Goal: Browse casually

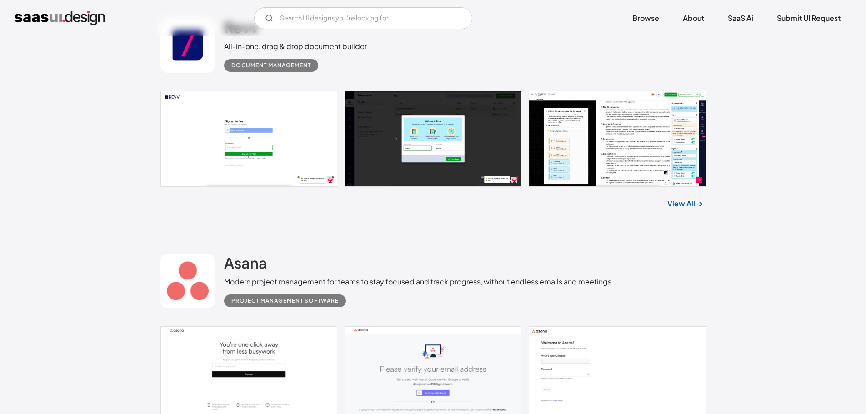
scroll to position [318, 0]
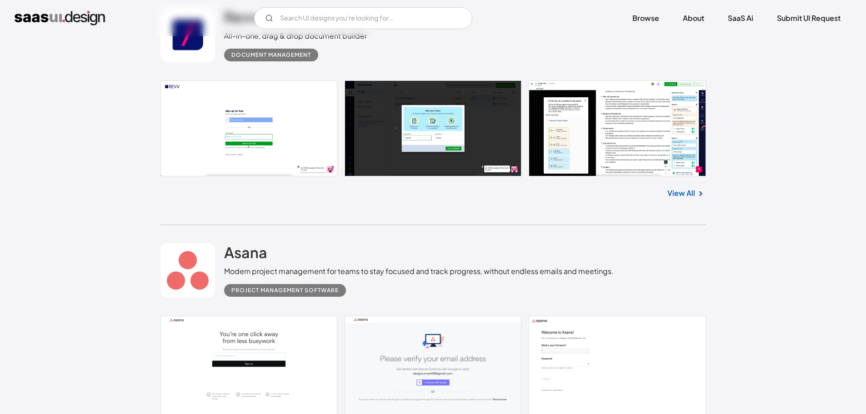
click at [477, 105] on link at bounding box center [432, 128] width 545 height 96
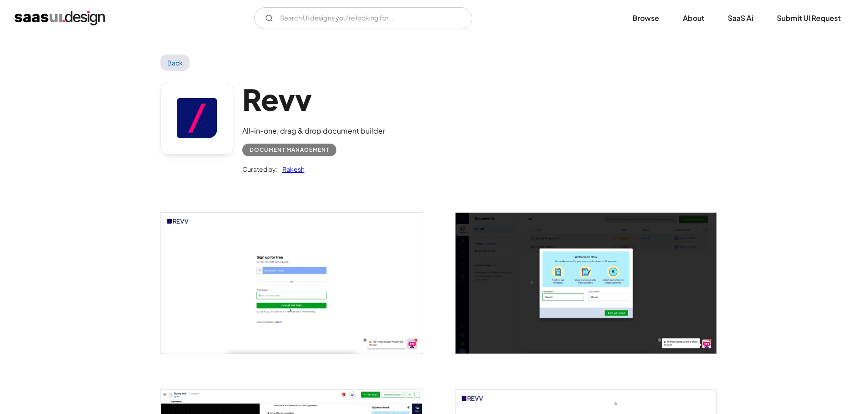
click at [542, 289] on img "open lightbox" at bounding box center [585, 283] width 261 height 140
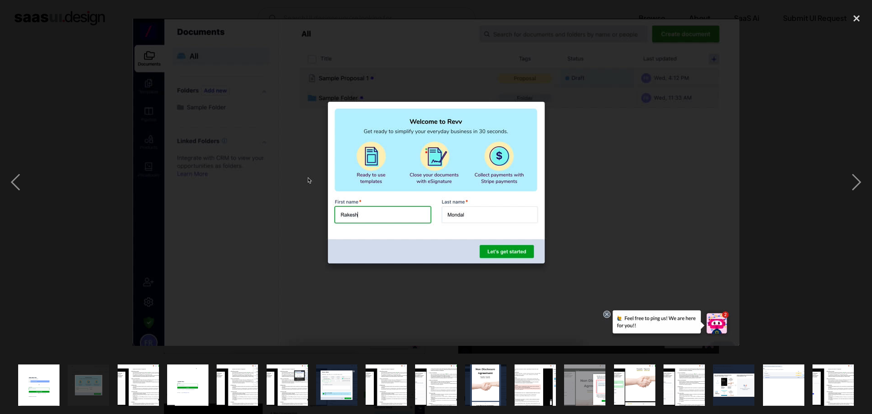
click at [521, 290] on img at bounding box center [436, 182] width 607 height 327
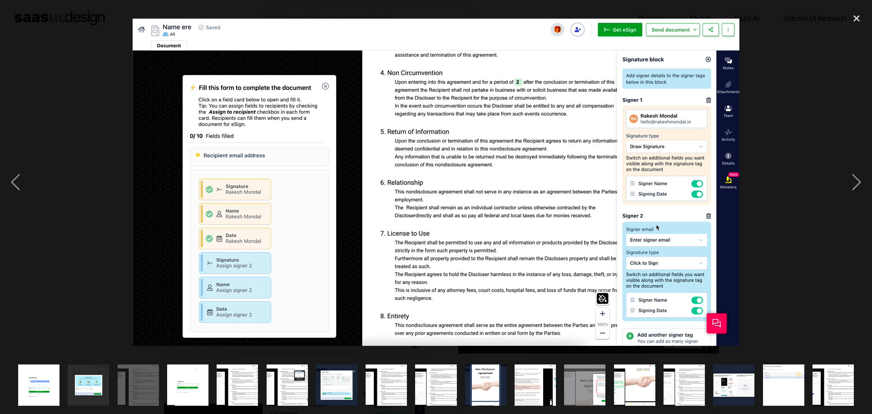
click at [511, 293] on img at bounding box center [436, 182] width 607 height 327
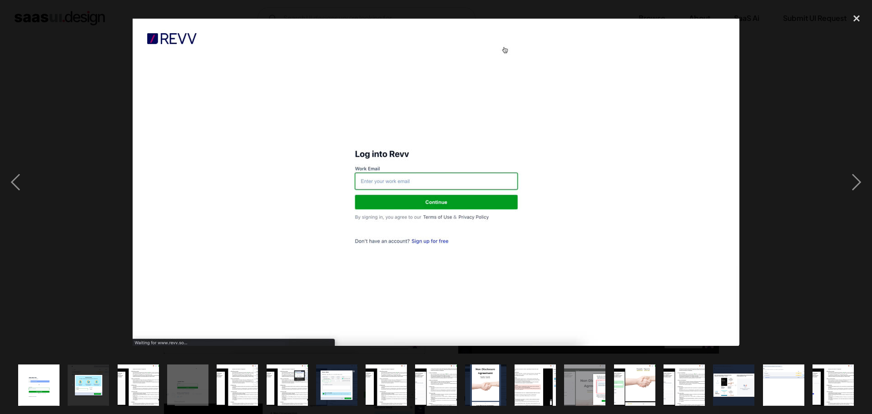
click at [511, 293] on img at bounding box center [436, 182] width 607 height 327
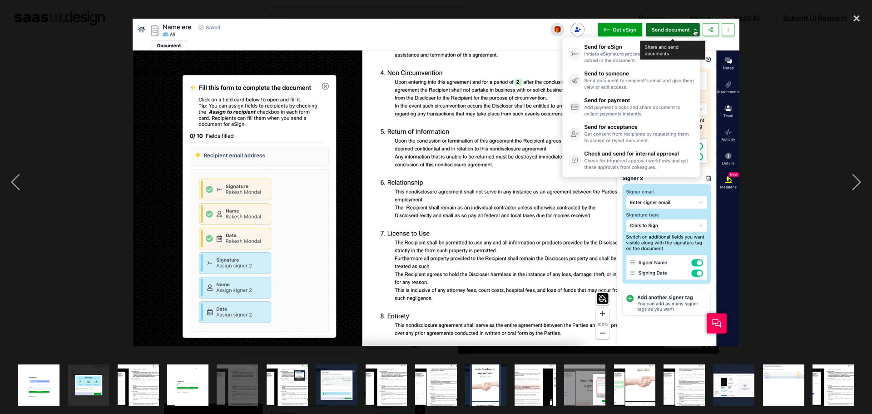
click at [511, 293] on img at bounding box center [436, 182] width 607 height 327
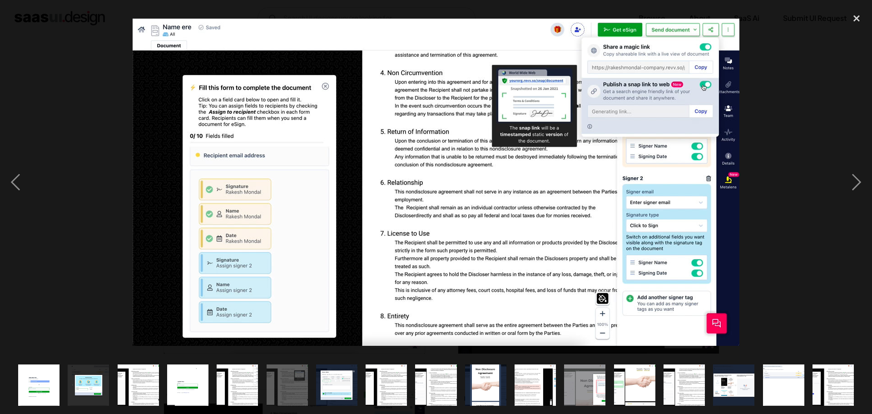
click at [511, 293] on img at bounding box center [436, 182] width 607 height 327
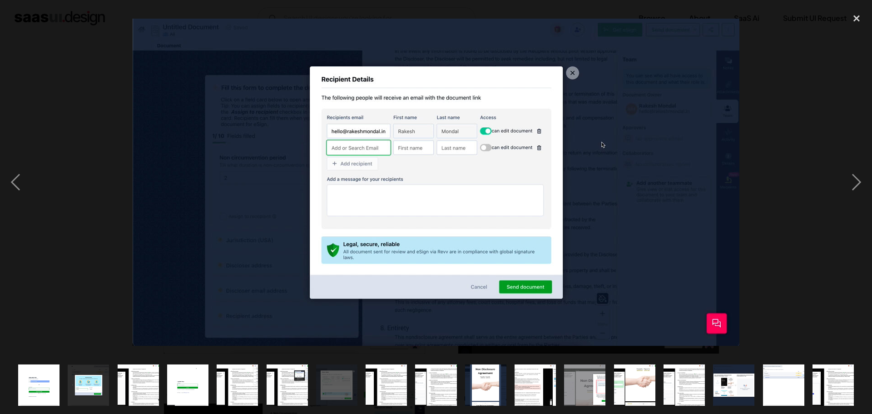
click at [511, 293] on img at bounding box center [436, 182] width 607 height 327
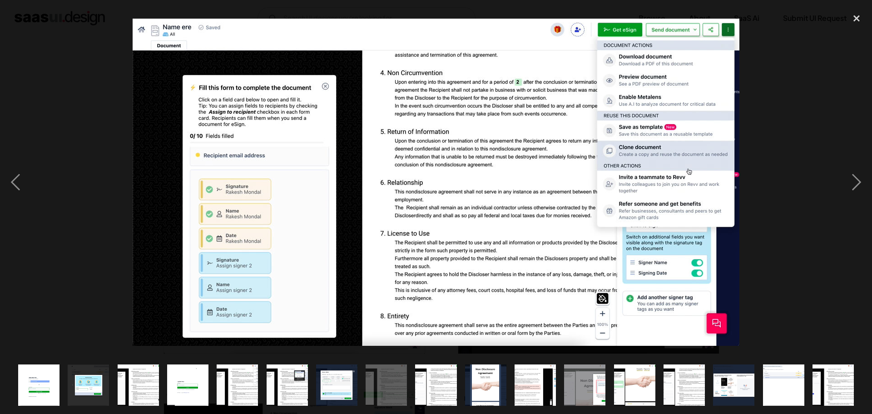
click at [511, 293] on img at bounding box center [436, 182] width 607 height 327
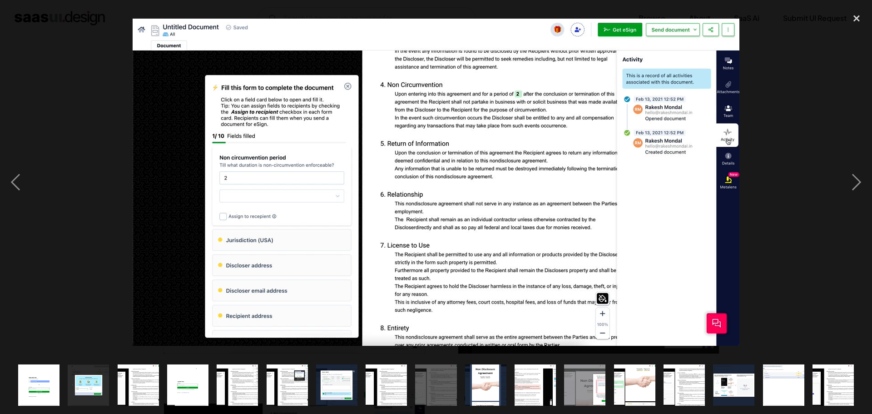
click at [511, 293] on img at bounding box center [436, 182] width 607 height 327
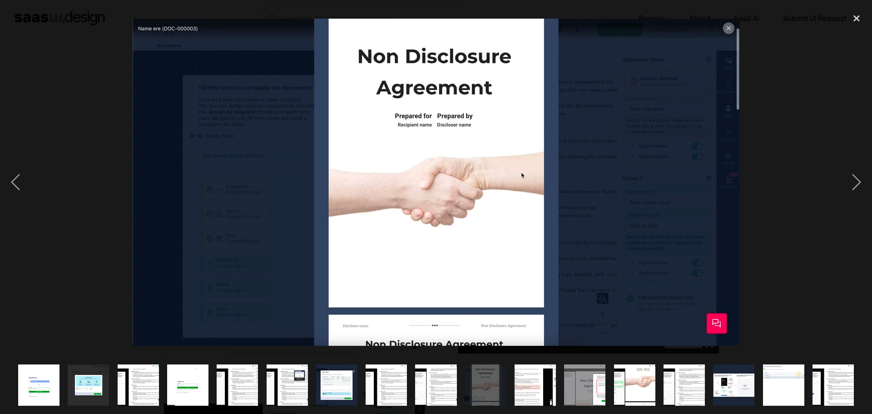
click at [511, 293] on img at bounding box center [436, 182] width 607 height 327
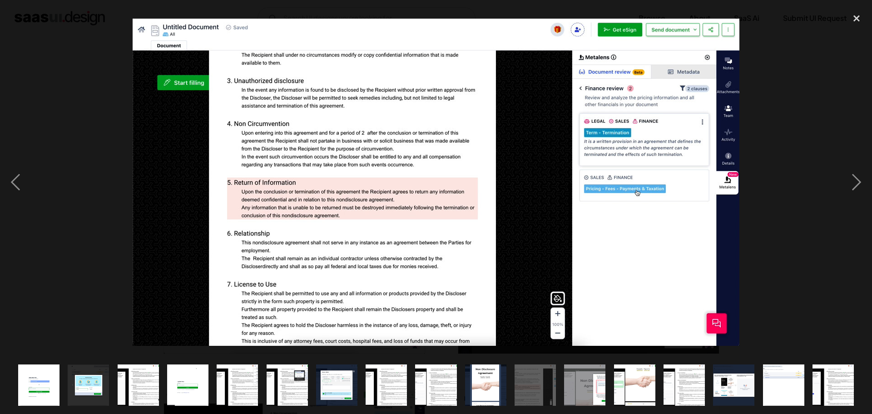
click at [518, 216] on img at bounding box center [436, 182] width 607 height 327
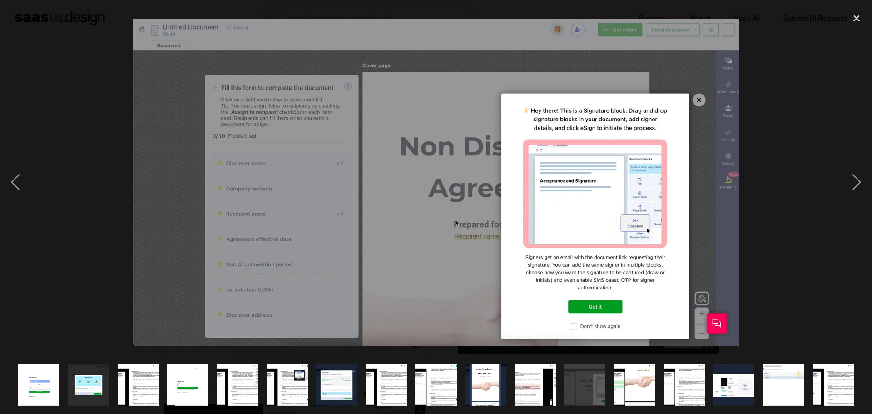
click at [518, 216] on img at bounding box center [436, 182] width 607 height 327
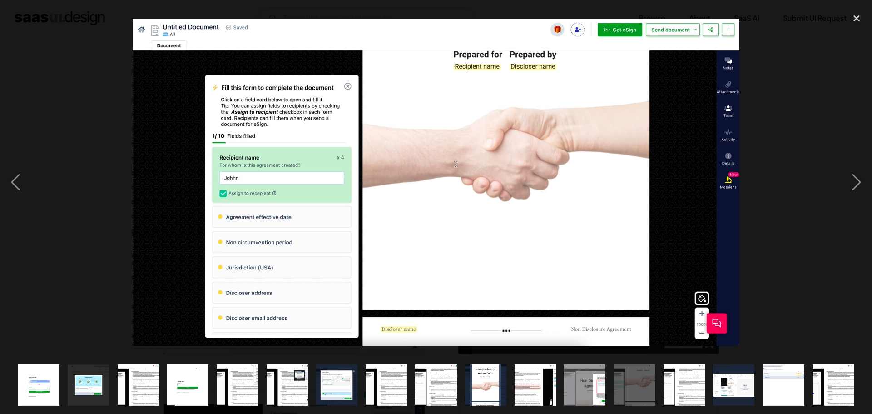
click at [518, 216] on img at bounding box center [436, 182] width 607 height 327
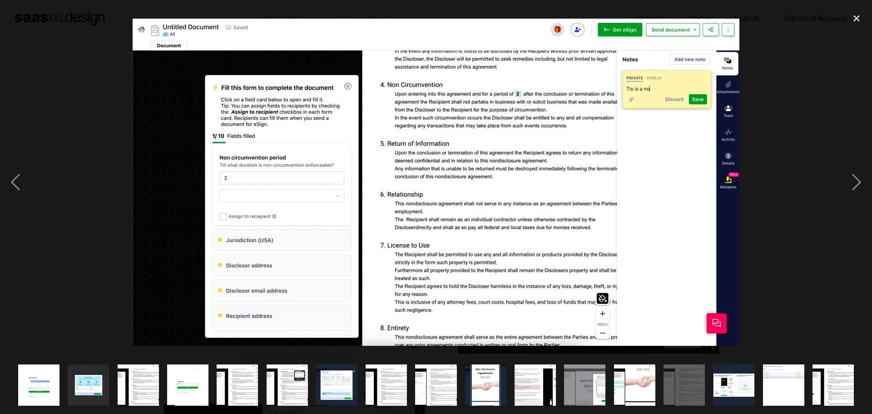
click at [518, 216] on img at bounding box center [436, 182] width 607 height 327
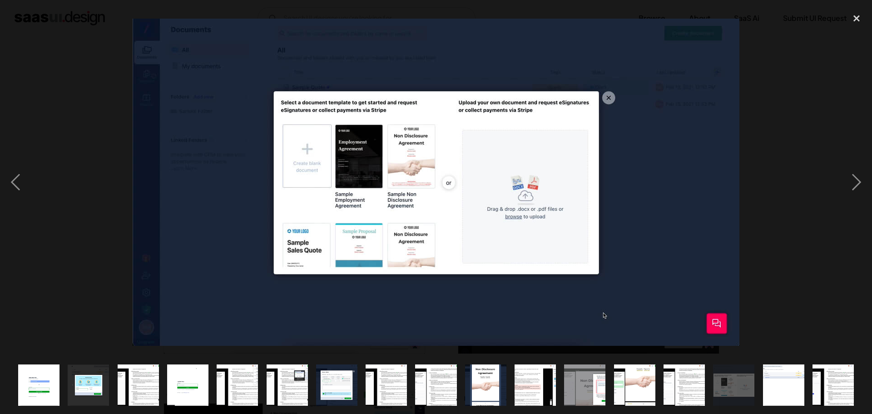
click at [518, 216] on img at bounding box center [436, 182] width 607 height 327
